Goal: Information Seeking & Learning: Learn about a topic

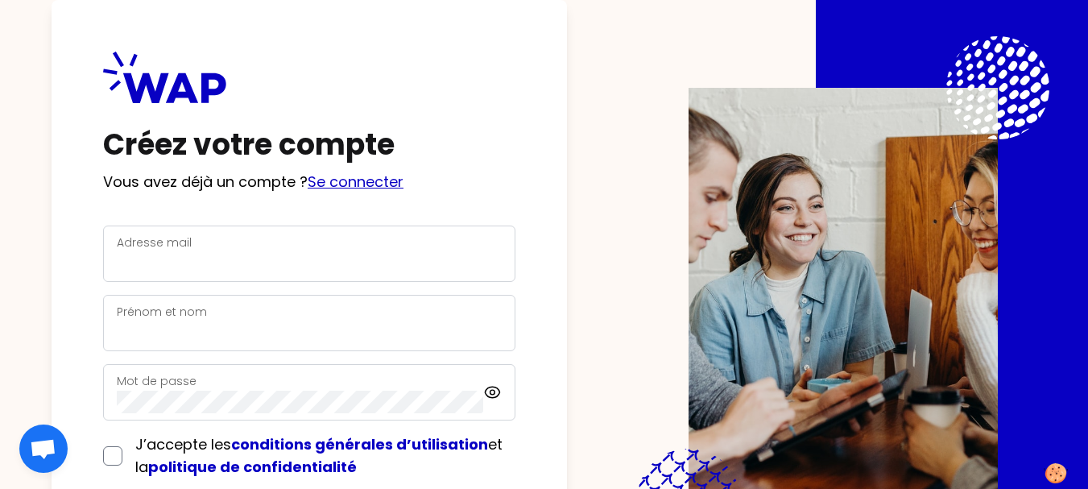
click at [373, 183] on link "Se connecter" at bounding box center [356, 182] width 96 height 20
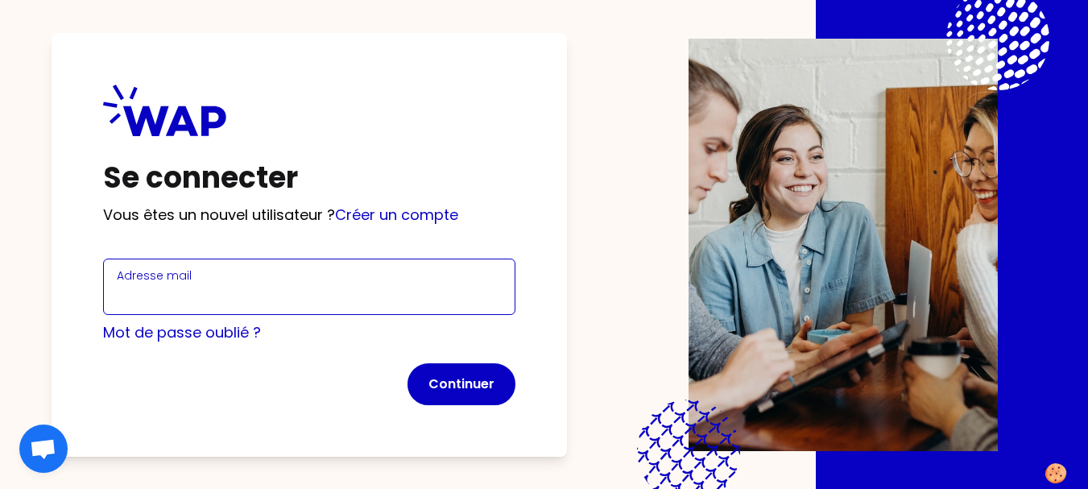
click at [201, 285] on input "Adresse mail" at bounding box center [309, 296] width 385 height 23
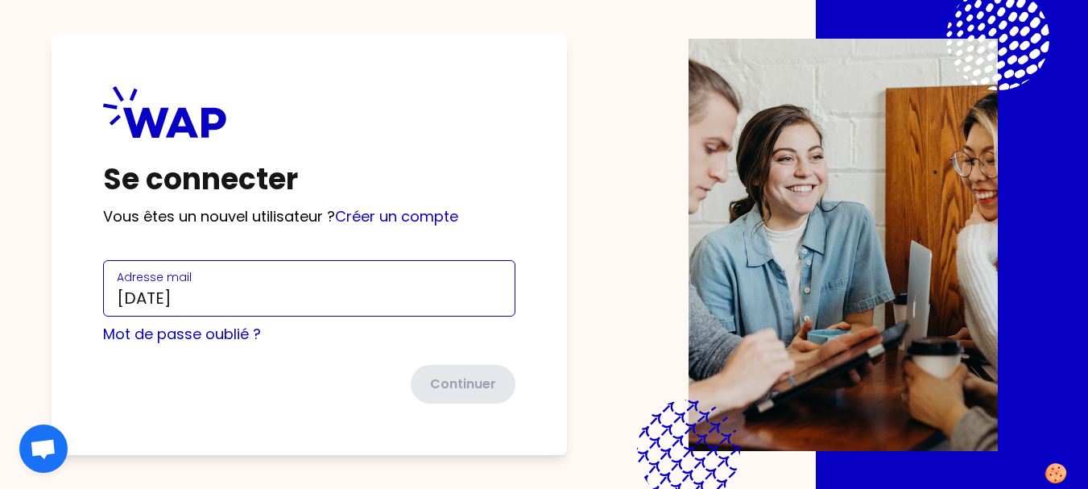
type input "luciano.lebre@ecopia-school.com"
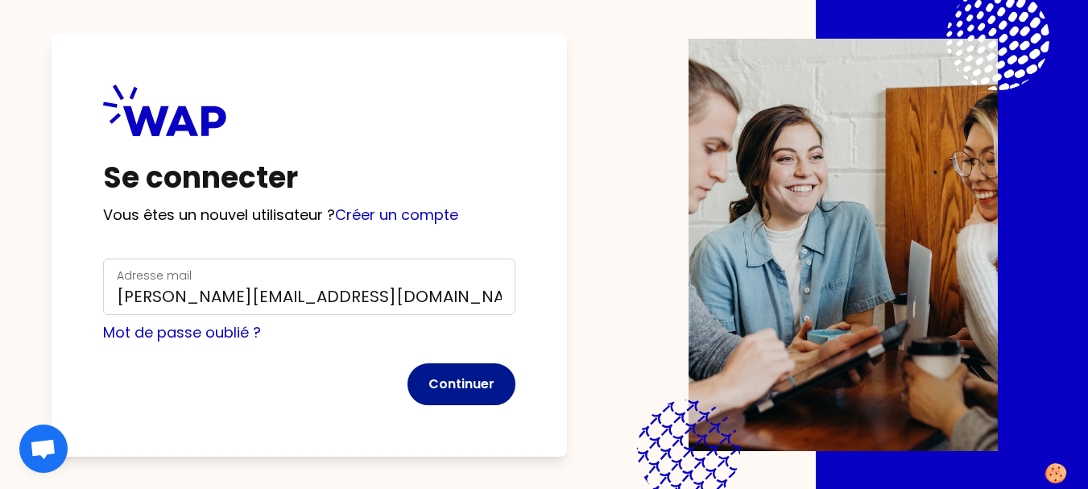
click at [440, 382] on button "Continuer" at bounding box center [462, 384] width 108 height 42
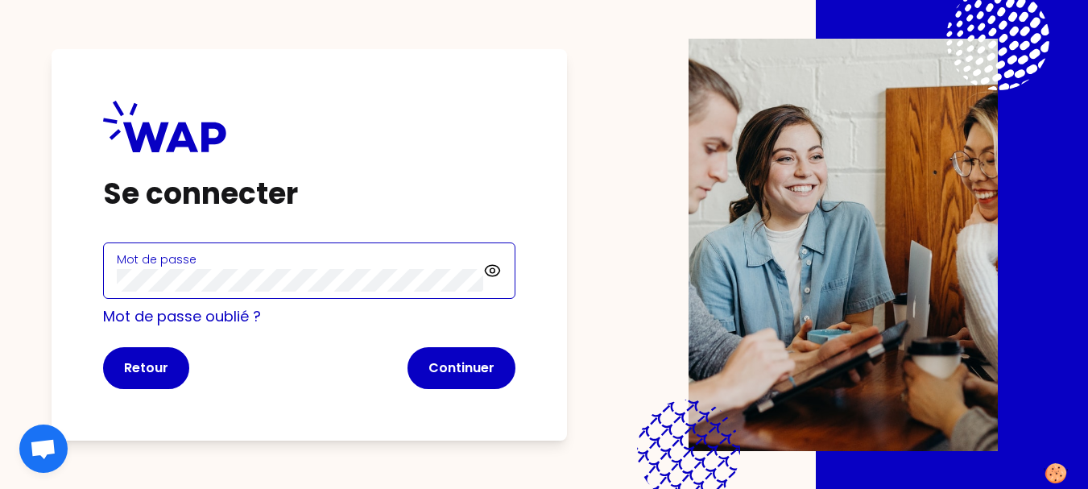
click button "Continuer" at bounding box center [462, 368] width 108 height 42
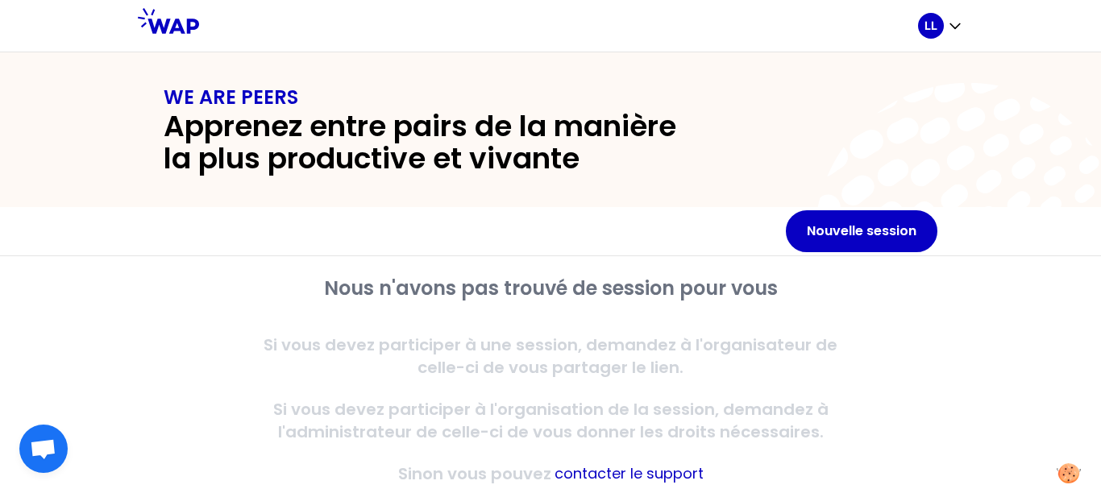
scroll to position [48, 0]
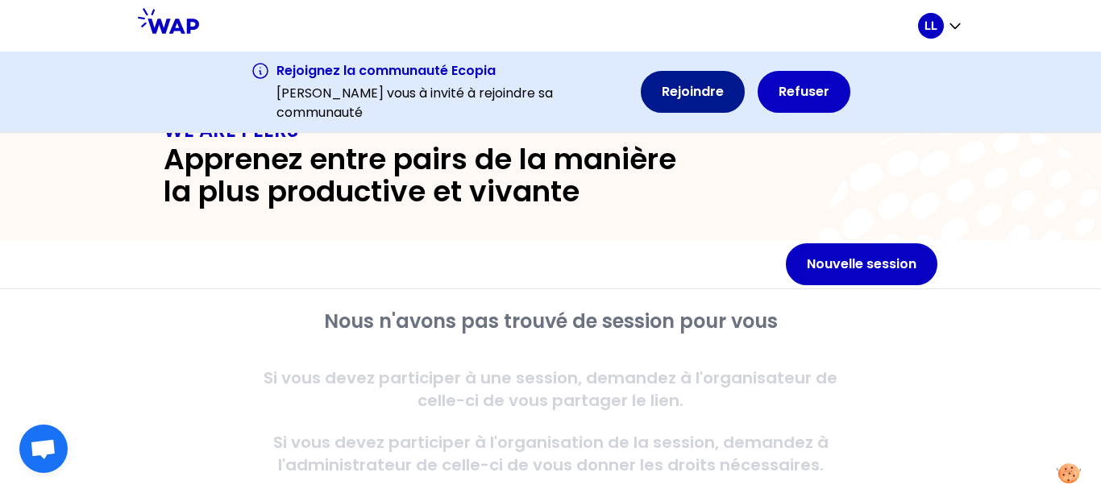
click at [661, 109] on button "Rejoindre" at bounding box center [693, 92] width 104 height 42
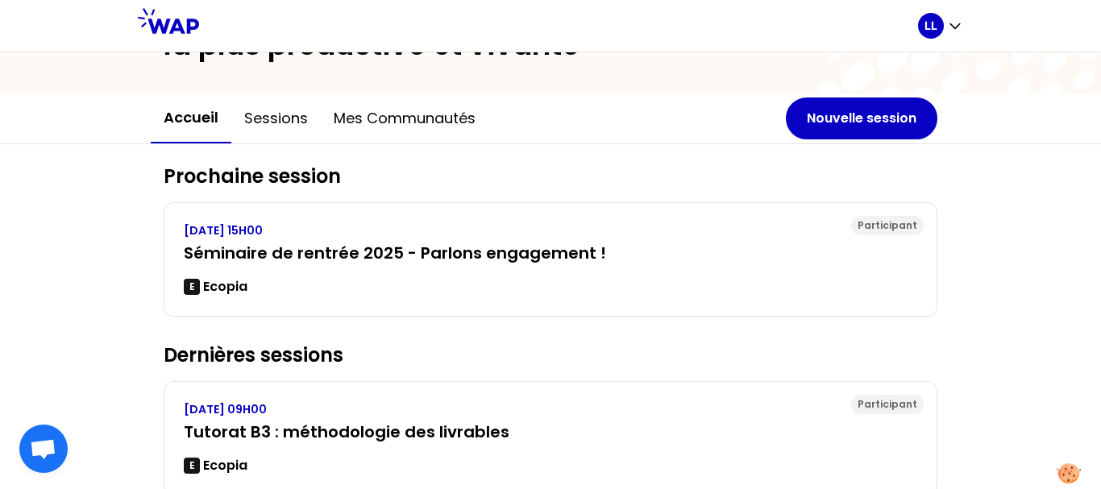
scroll to position [0, 0]
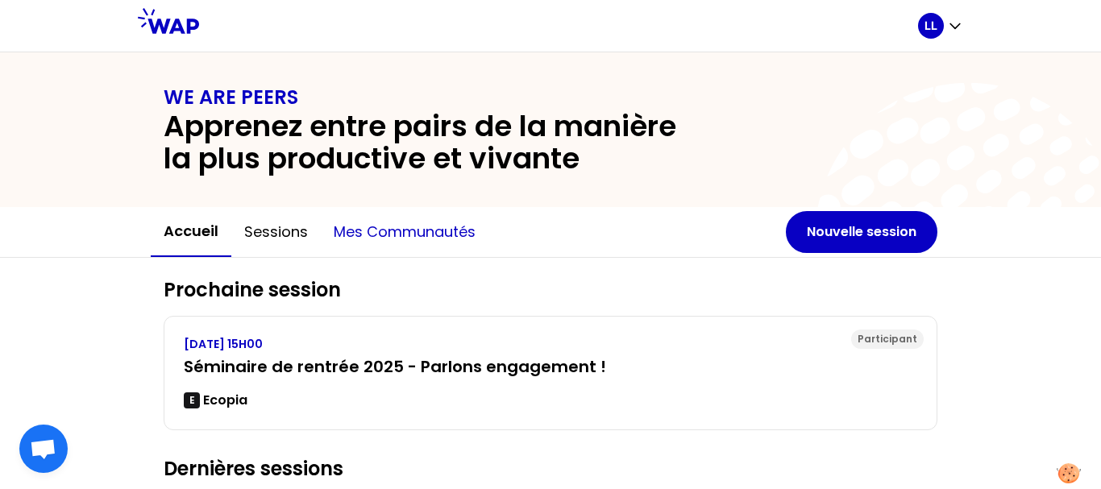
click at [351, 228] on button "Mes communautés" at bounding box center [405, 232] width 168 height 48
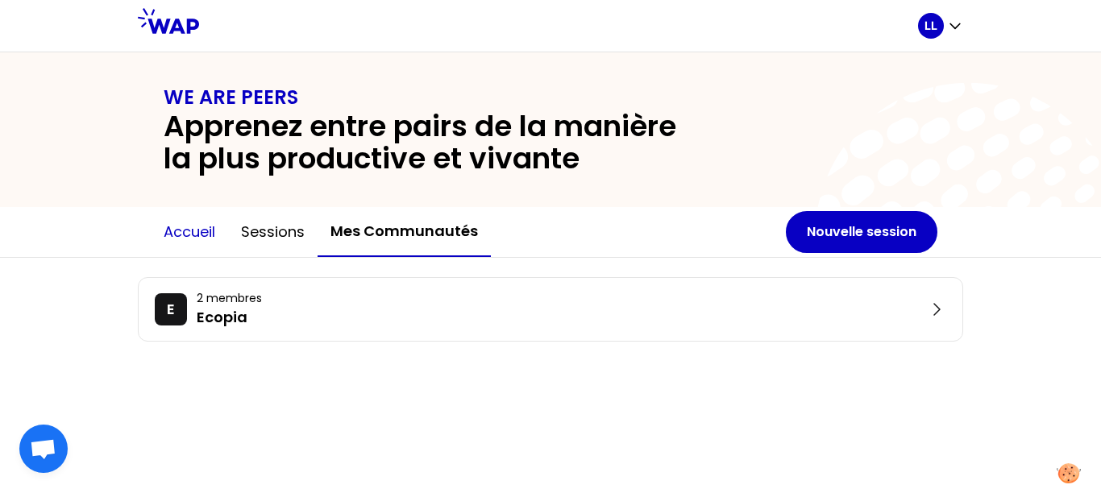
click at [201, 237] on button "Accueil" at bounding box center [189, 232] width 77 height 48
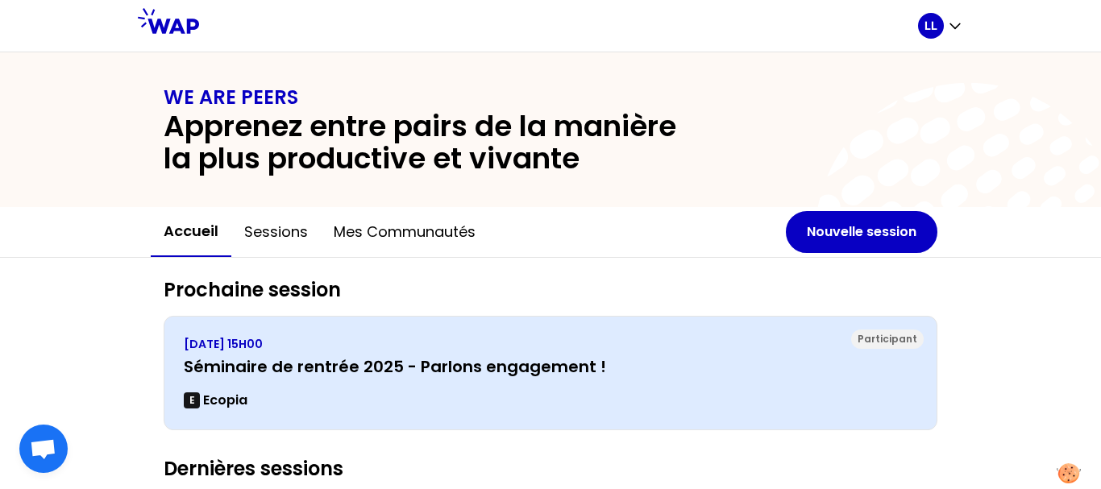
click at [448, 365] on h3 "Séminaire de rentrée 2025 - Parlons engagement !" at bounding box center [550, 366] width 733 height 23
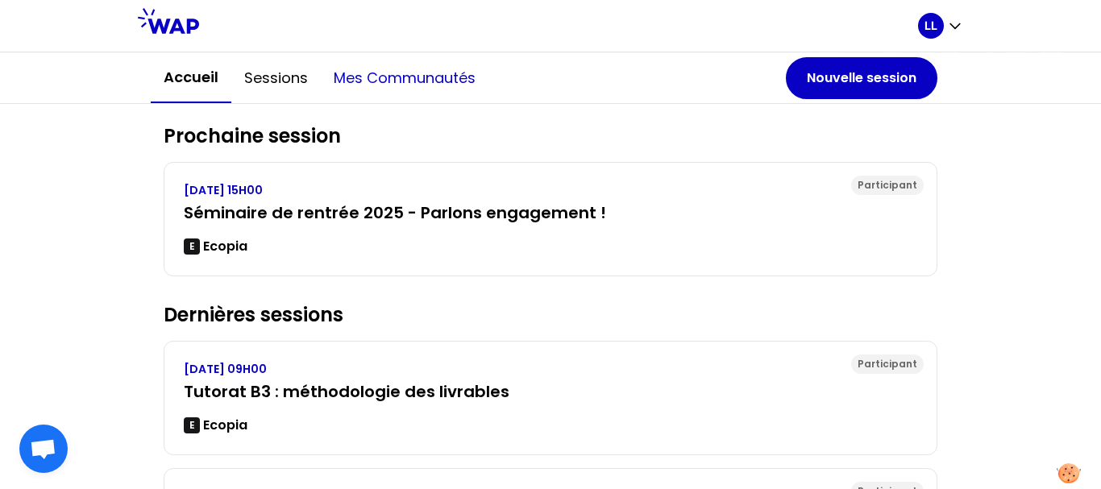
scroll to position [171, 0]
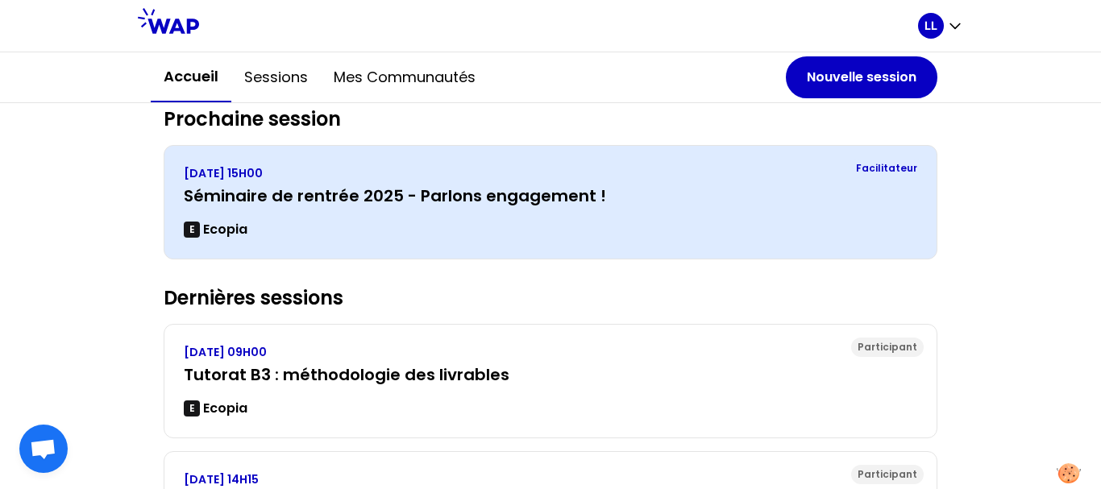
click at [426, 209] on div "MERCREDI 24 SEPTEMBRE 2025, 15H00 Séminaire de rentrée 2025 - Parlons engagemen…" at bounding box center [550, 202] width 733 height 74
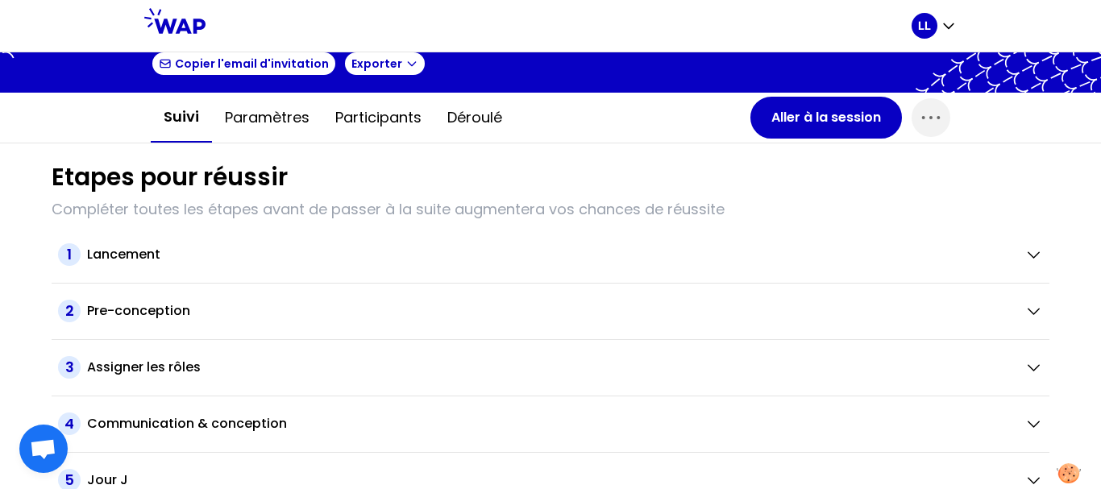
scroll to position [102, 0]
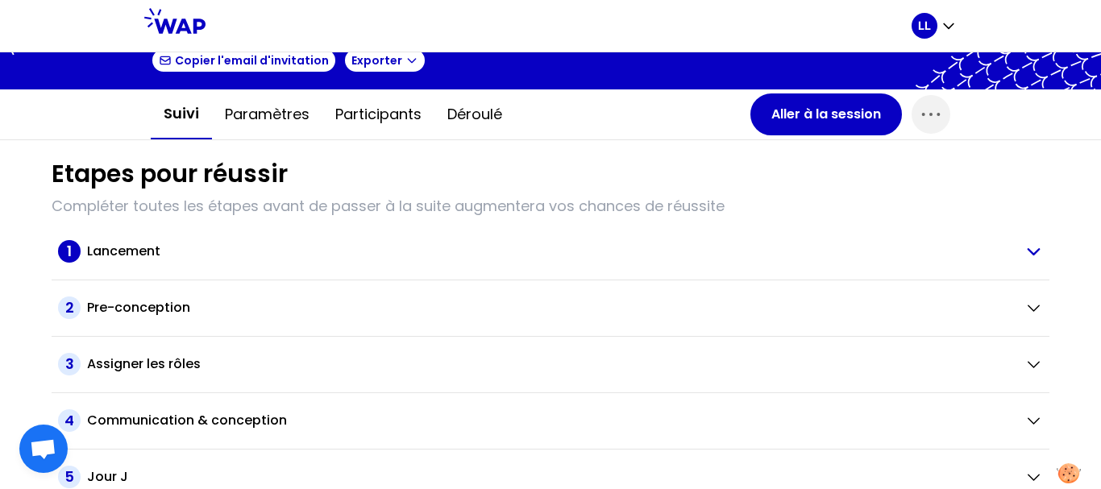
click at [972, 251] on div "Lancement" at bounding box center [549, 251] width 924 height 19
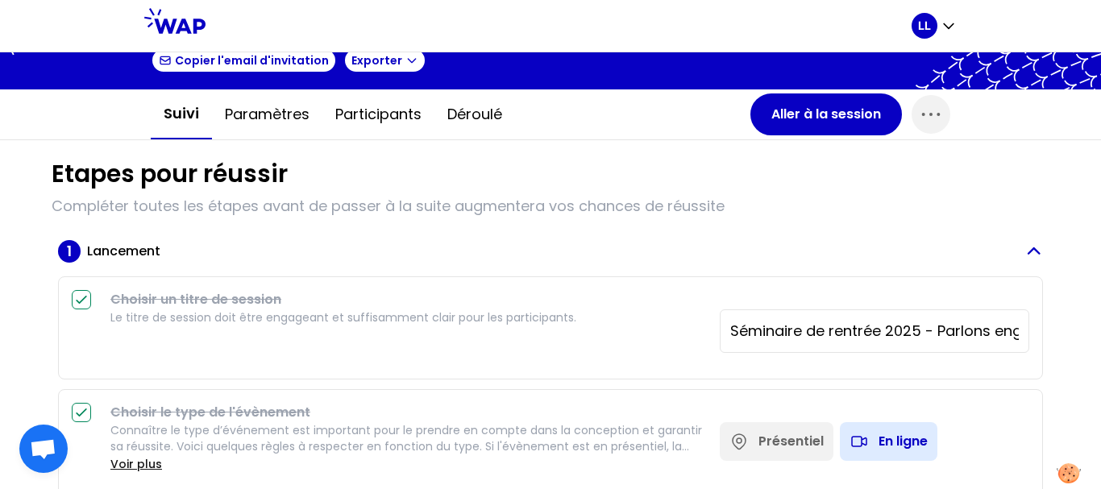
click at [972, 251] on div "Lancement" at bounding box center [549, 251] width 924 height 19
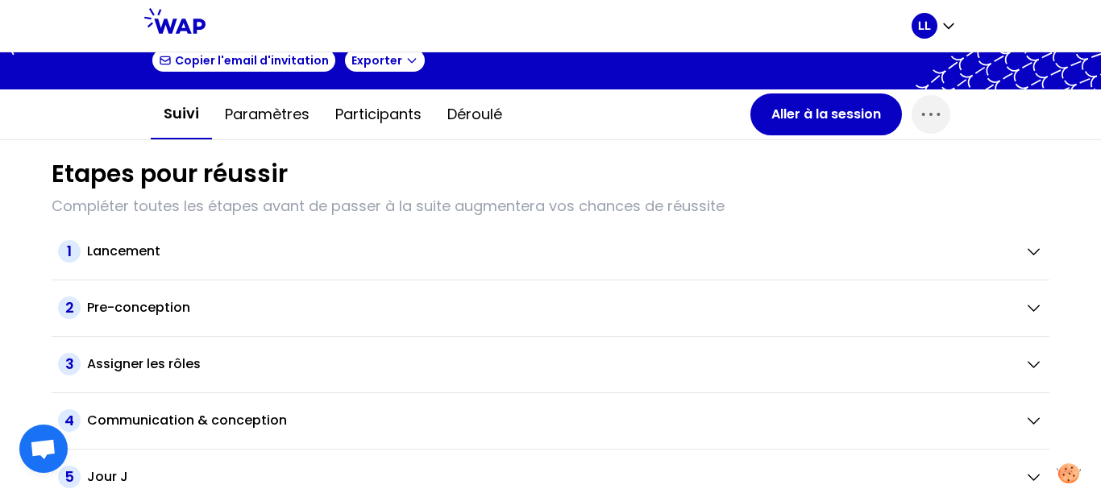
scroll to position [175, 0]
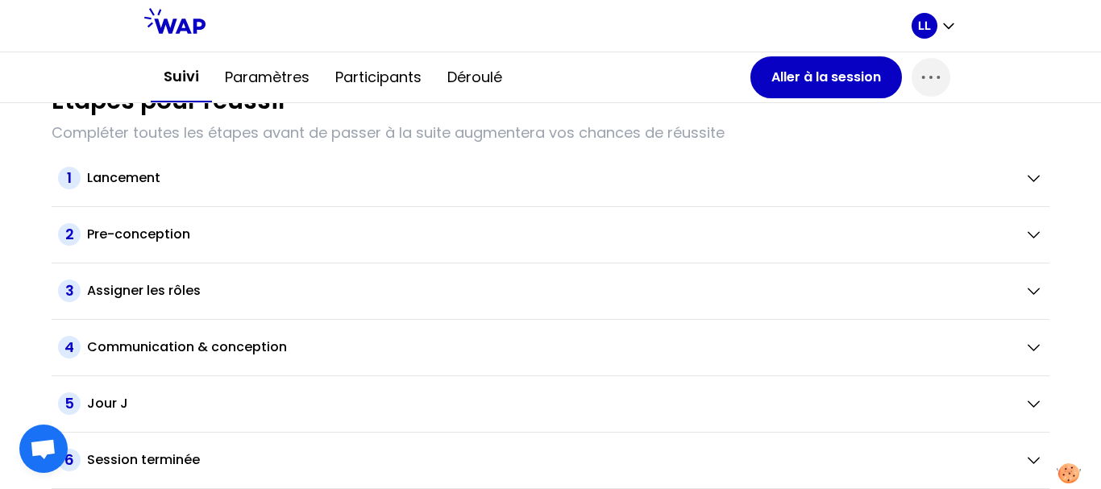
click at [177, 417] on div "5 Jour J" at bounding box center [550, 404] width 997 height 56
click at [968, 400] on div "Jour J" at bounding box center [549, 403] width 924 height 19
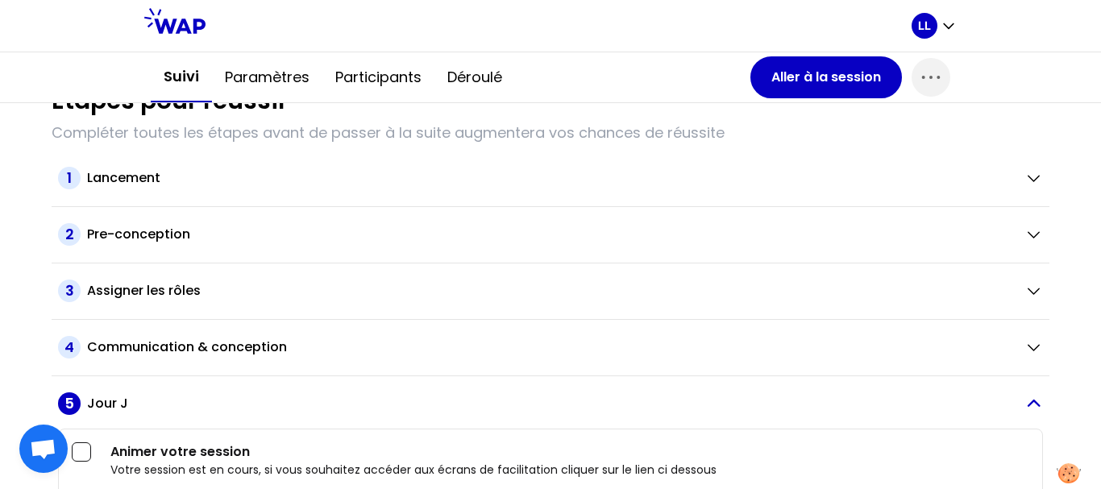
scroll to position [299, 0]
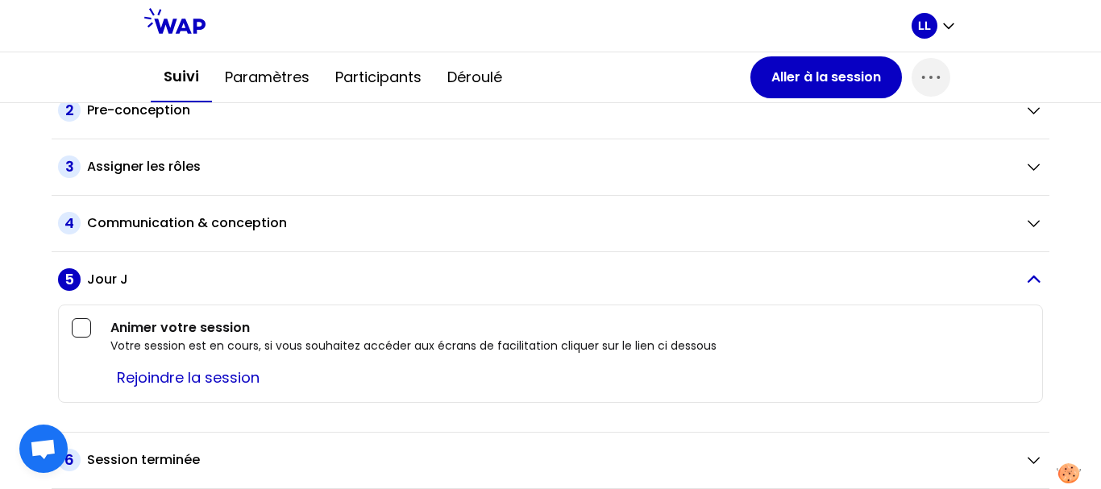
click at [1009, 274] on button "5 Jour J" at bounding box center [550, 279] width 985 height 23
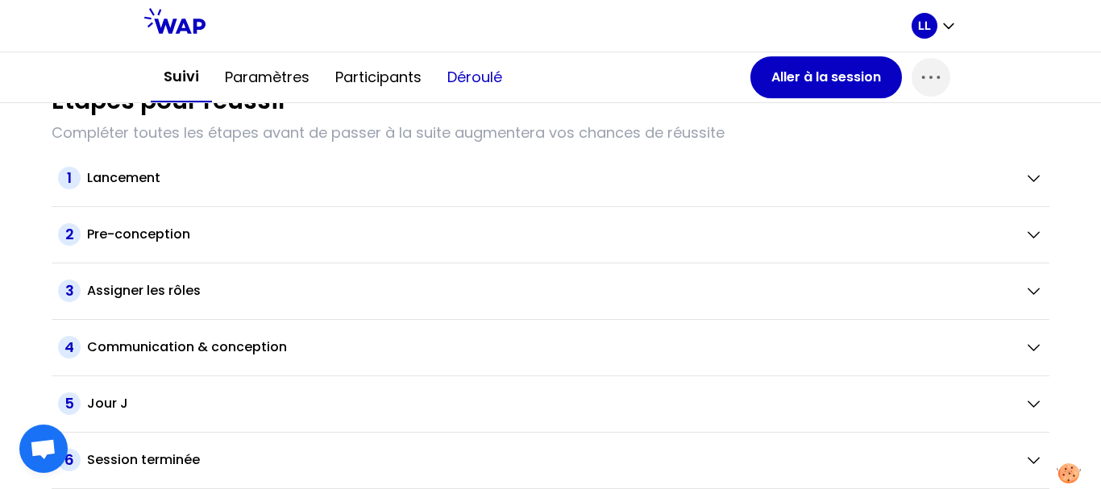
click at [468, 78] on button "Déroulé" at bounding box center [474, 77] width 81 height 48
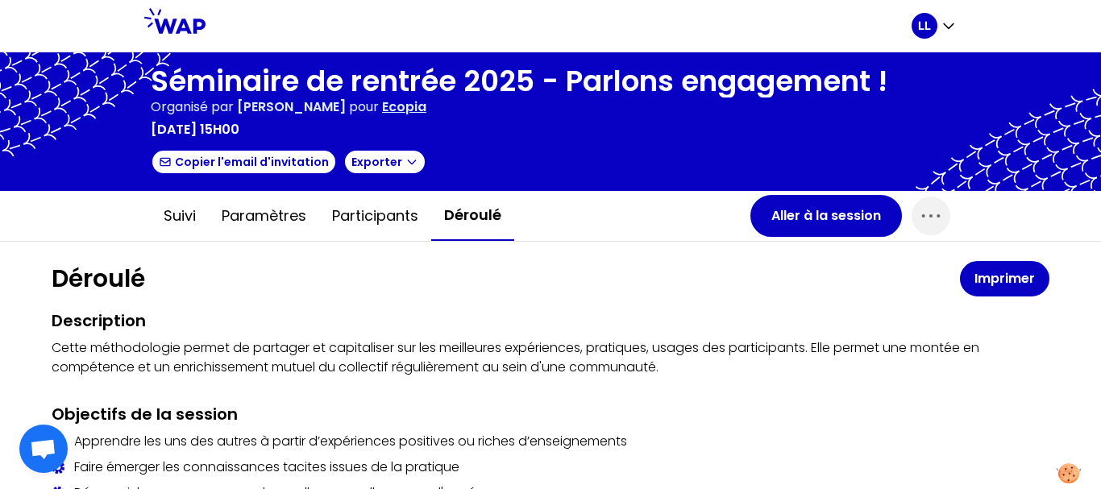
click at [239, 130] on p "mercredi 24 septembre 2025 à 15h00" at bounding box center [195, 129] width 89 height 19
click at [174, 17] on icon at bounding box center [174, 21] width 61 height 26
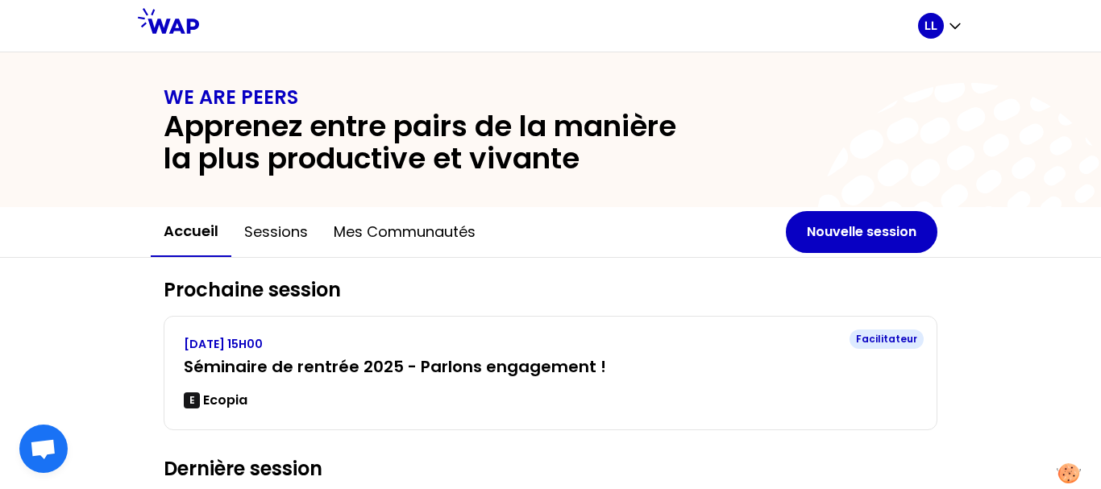
scroll to position [172, 0]
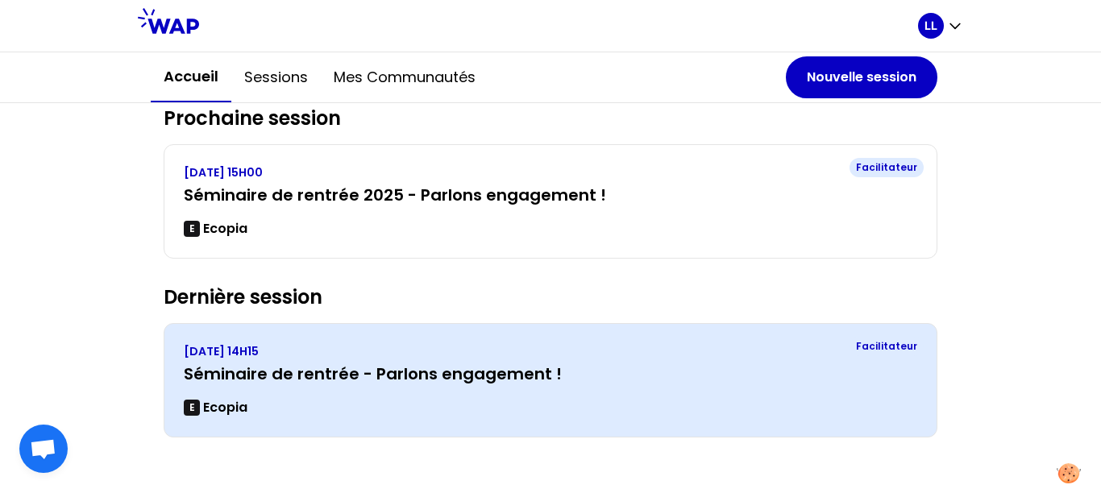
click at [328, 347] on p "[DATE] 14H15" at bounding box center [550, 351] width 733 height 16
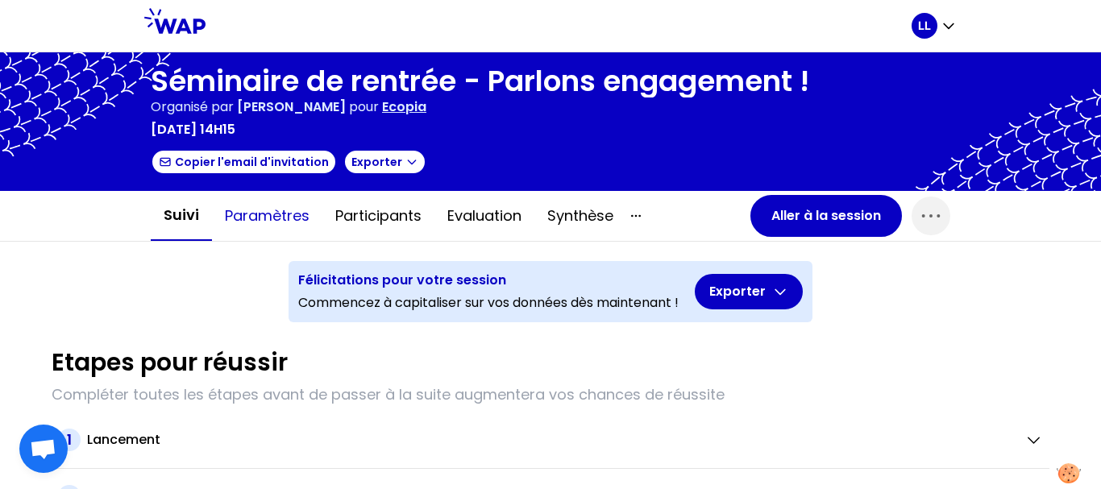
click at [276, 222] on button "Paramètres" at bounding box center [267, 216] width 110 height 48
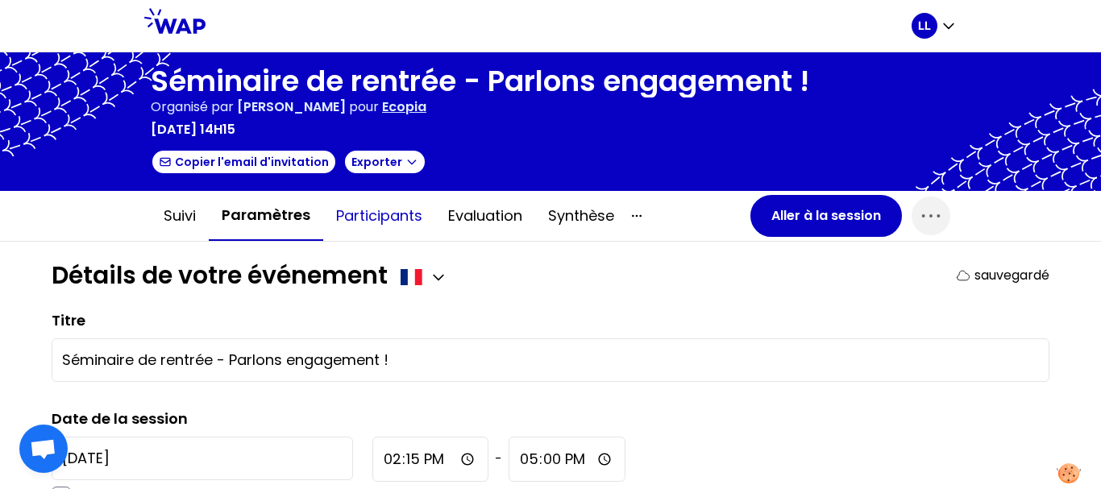
click at [360, 231] on button "Participants" at bounding box center [379, 216] width 112 height 48
